Goal: Task Accomplishment & Management: Manage account settings

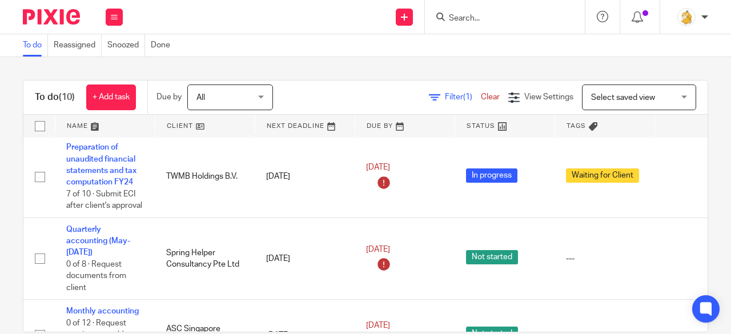
scroll to position [571, 0]
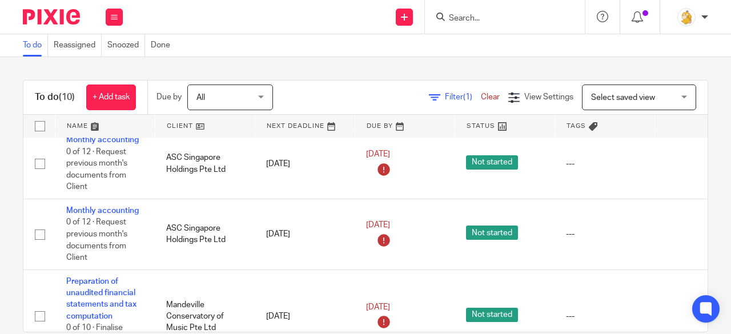
click at [471, 14] on input "Search" at bounding box center [499, 19] width 103 height 10
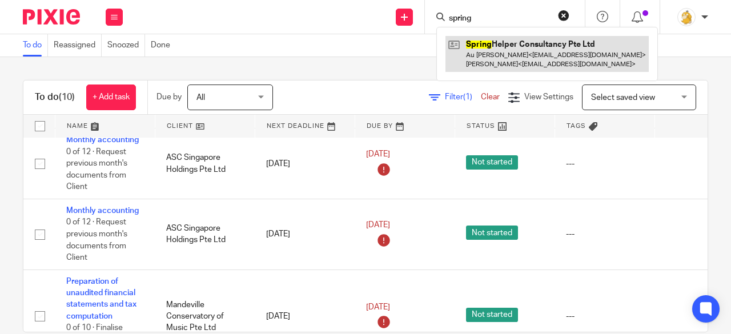
type input "spring"
click at [508, 45] on link at bounding box center [547, 53] width 203 height 35
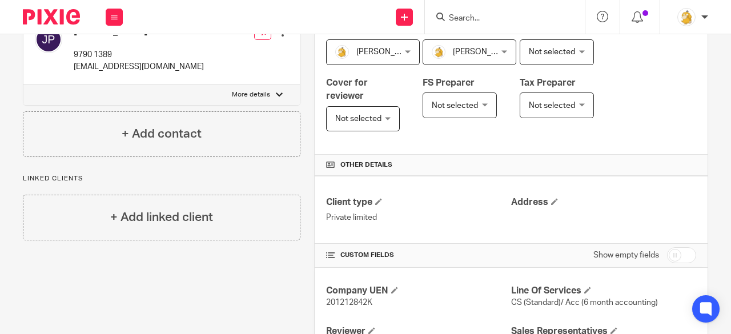
scroll to position [431, 0]
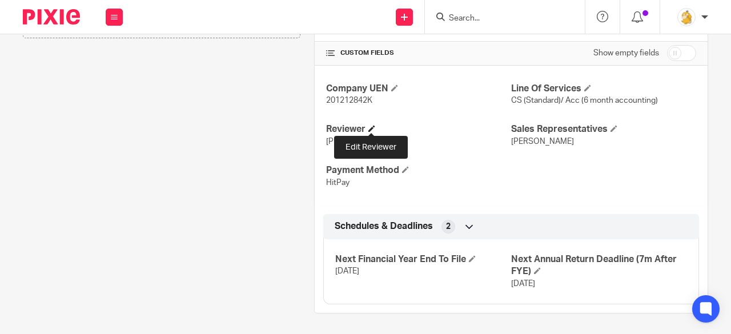
click at [371, 129] on span at bounding box center [371, 128] width 7 height 7
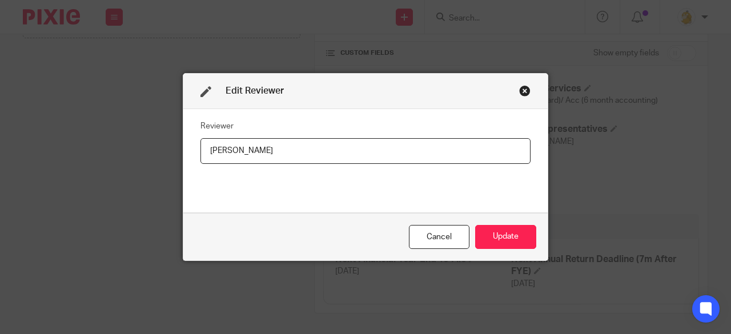
drag, startPoint x: 295, startPoint y: 158, endPoint x: 176, endPoint y: 153, distance: 118.9
click at [176, 153] on div "Edit Reviewer Reviewer Sheryl Zhou Cancel Update" at bounding box center [365, 167] width 731 height 334
type input "Jolene"
click at [480, 227] on button "Update" at bounding box center [505, 237] width 61 height 25
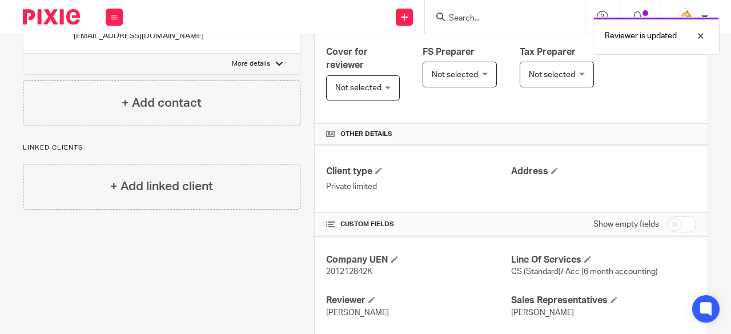
scroll to position [0, 0]
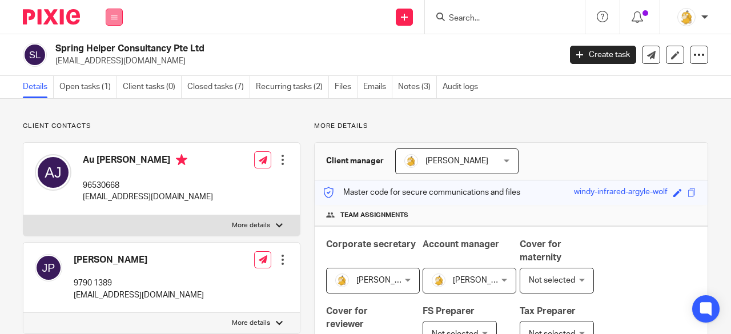
click at [121, 19] on button at bounding box center [114, 17] width 17 height 17
click at [114, 47] on li "Work" at bounding box center [114, 53] width 30 height 17
click at [112, 52] on link "Work" at bounding box center [108, 53] width 18 height 8
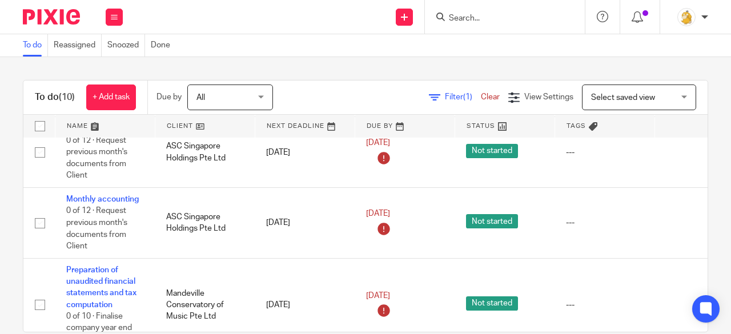
scroll to position [656, 0]
